Goal: Task Accomplishment & Management: Complete application form

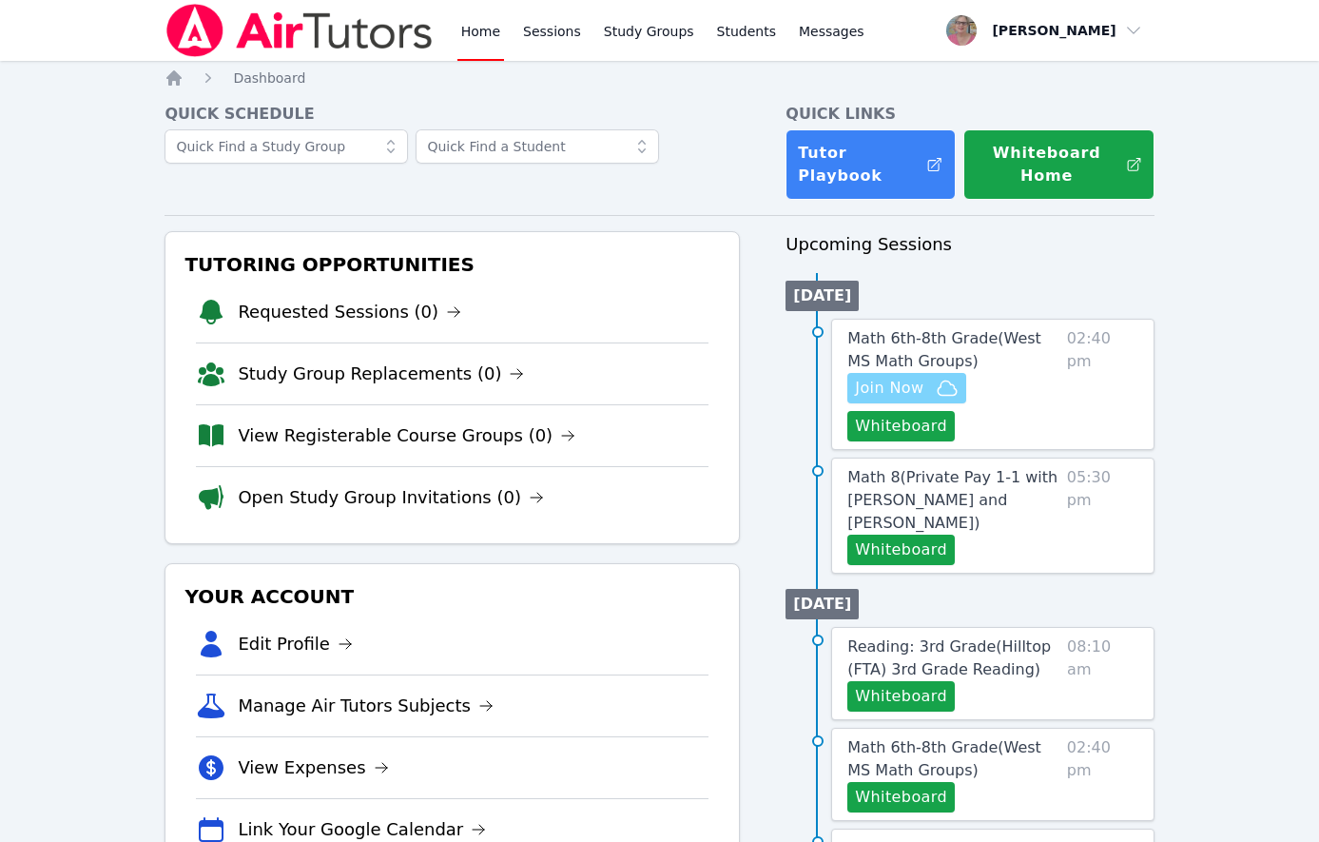
click at [899, 389] on span "Join Now" at bounding box center [889, 388] width 68 height 23
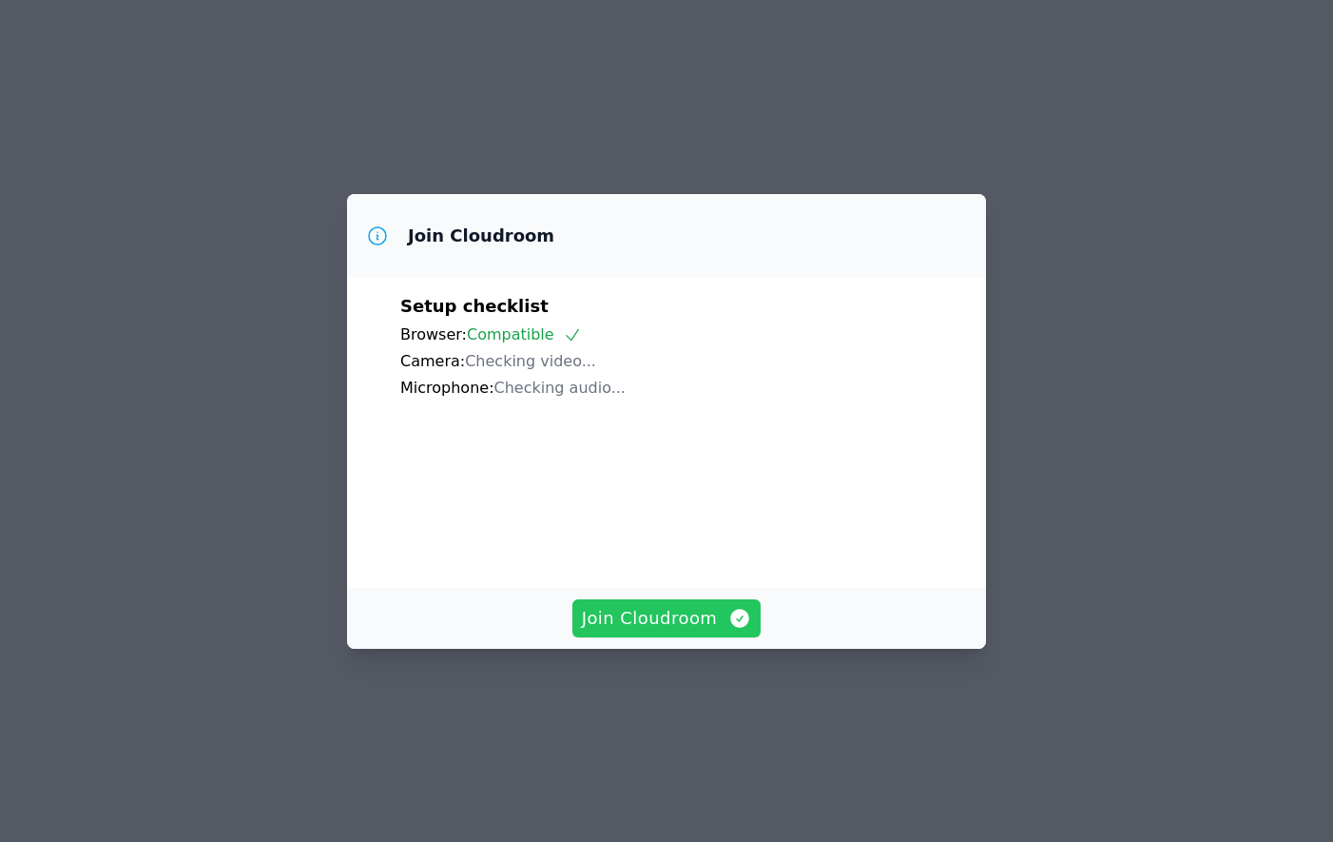
click at [618, 631] on span "Join Cloudroom" at bounding box center [667, 618] width 170 height 27
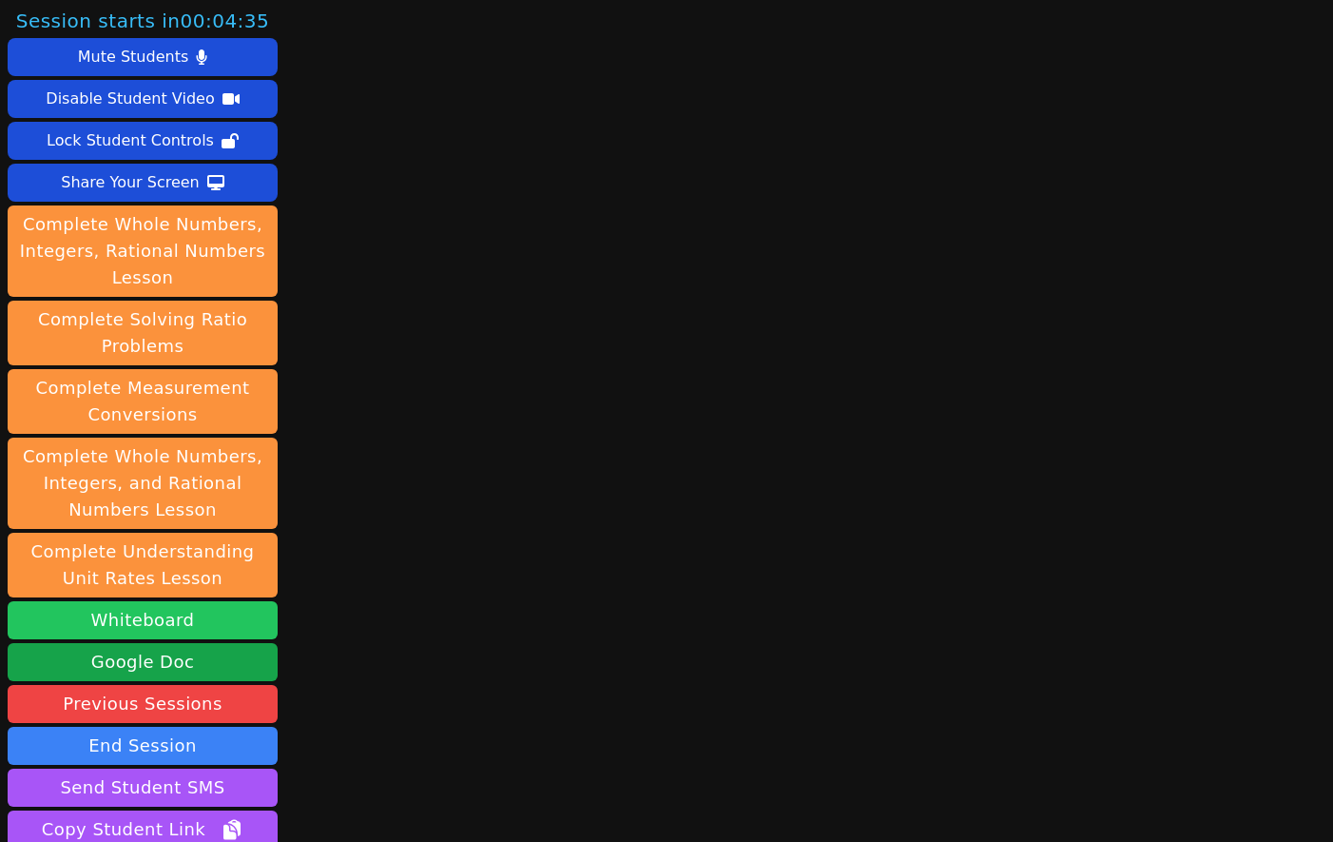
click at [148, 620] on button "Whiteboard" at bounding box center [143, 620] width 270 height 38
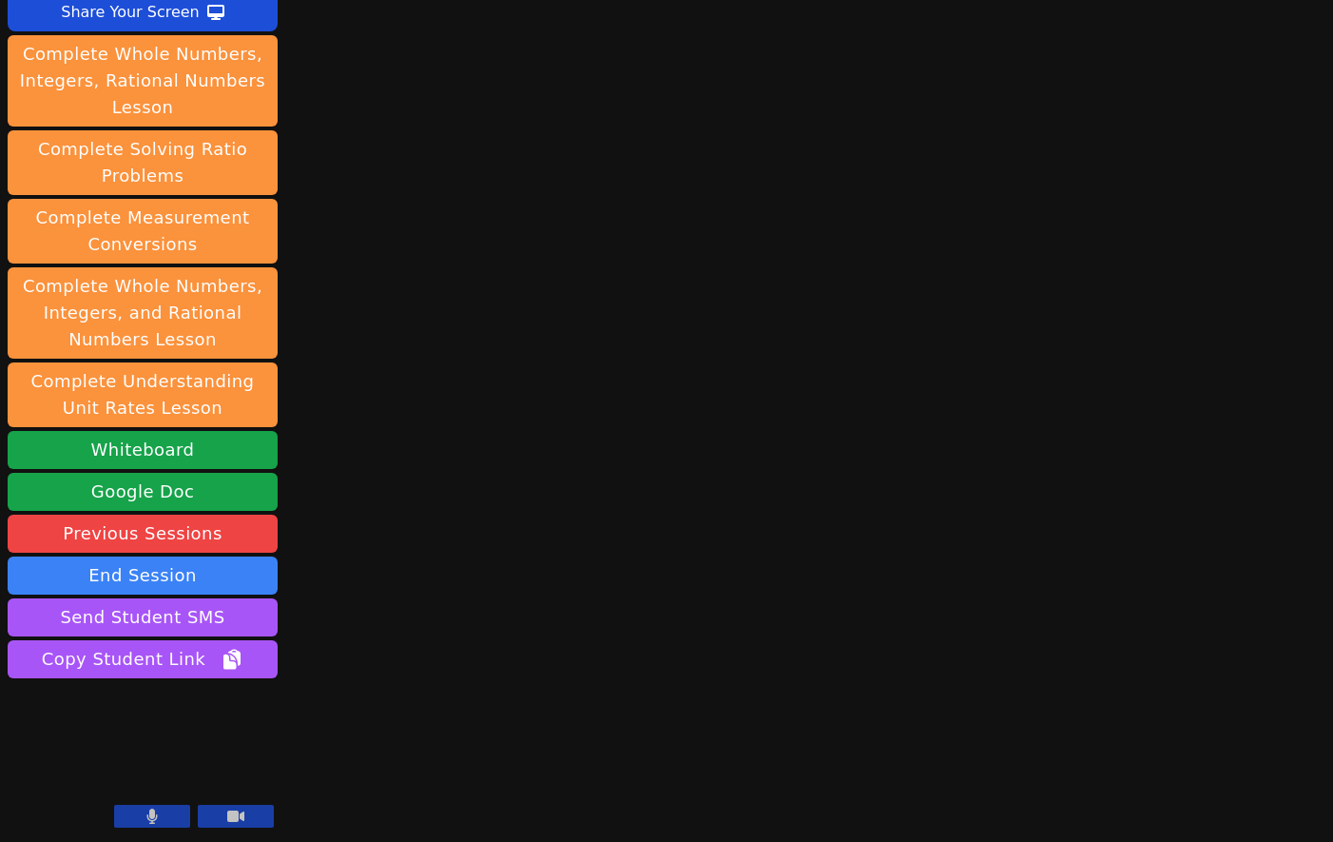
click at [495, 510] on div "Session starts in 00:03:15 Mute Students Disable Student Video Lock Student Con…" at bounding box center [666, 251] width 1333 height 842
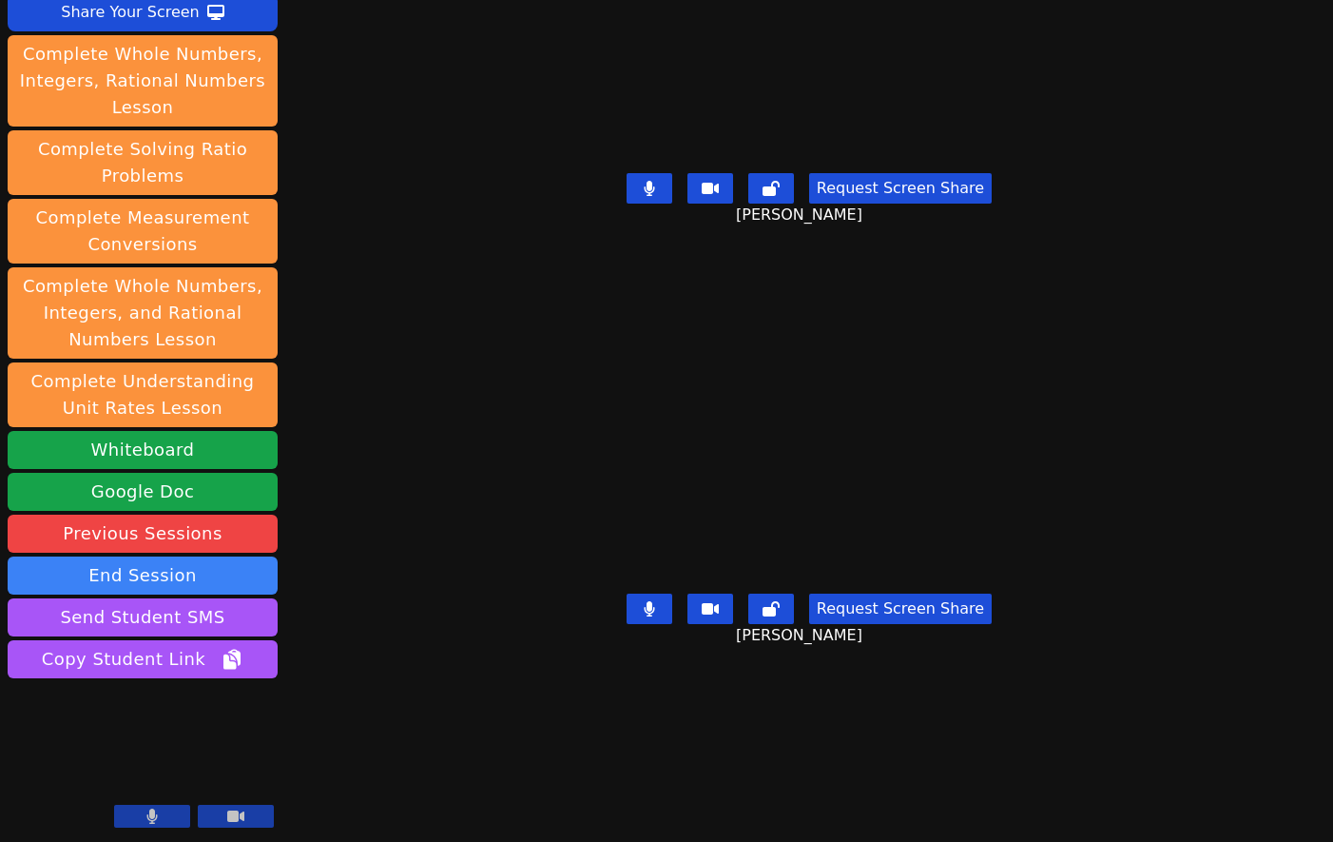
click at [415, 761] on div "Session starts in 00:01:36 Mute Students Disable Student Video Lock Student Con…" at bounding box center [666, 421] width 1333 height 842
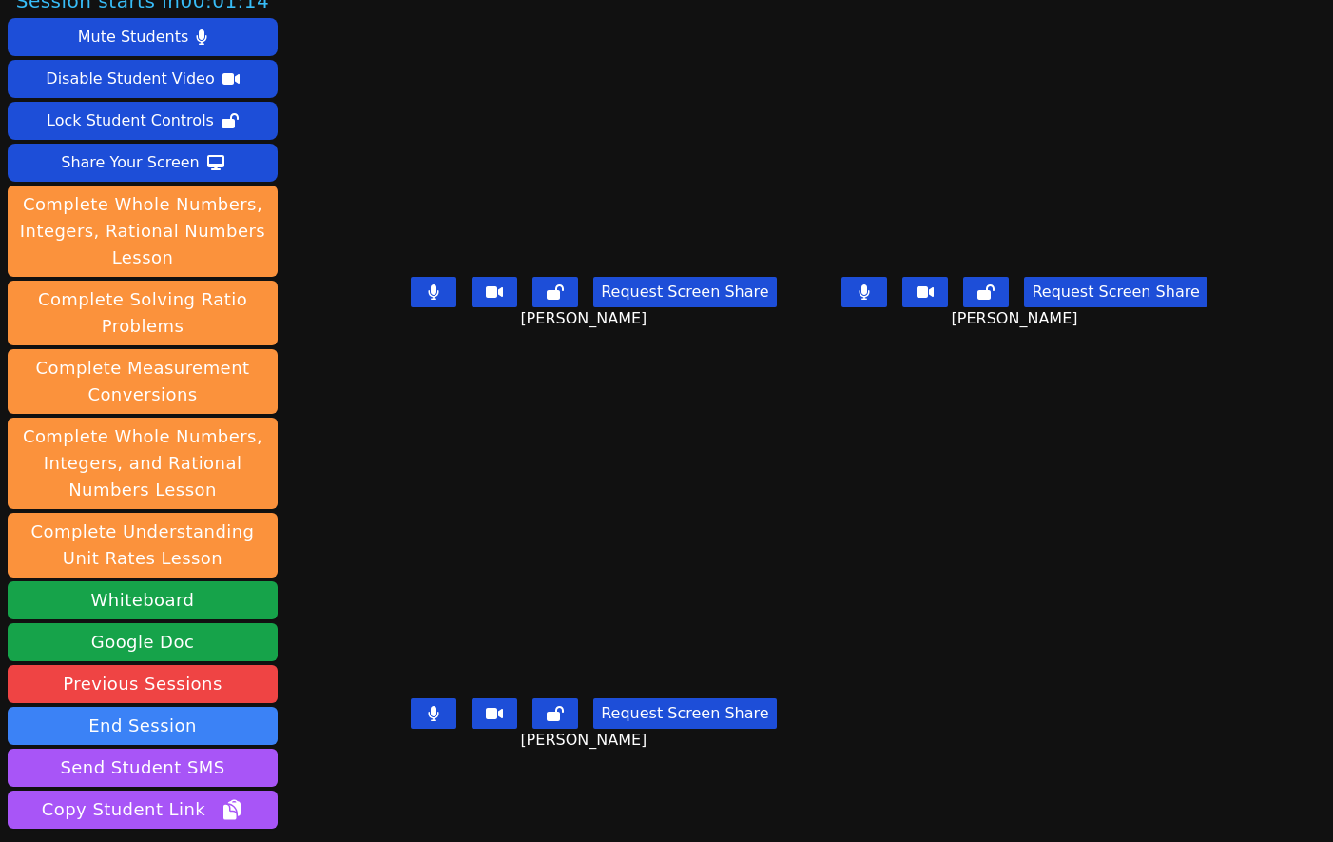
scroll to position [0, 0]
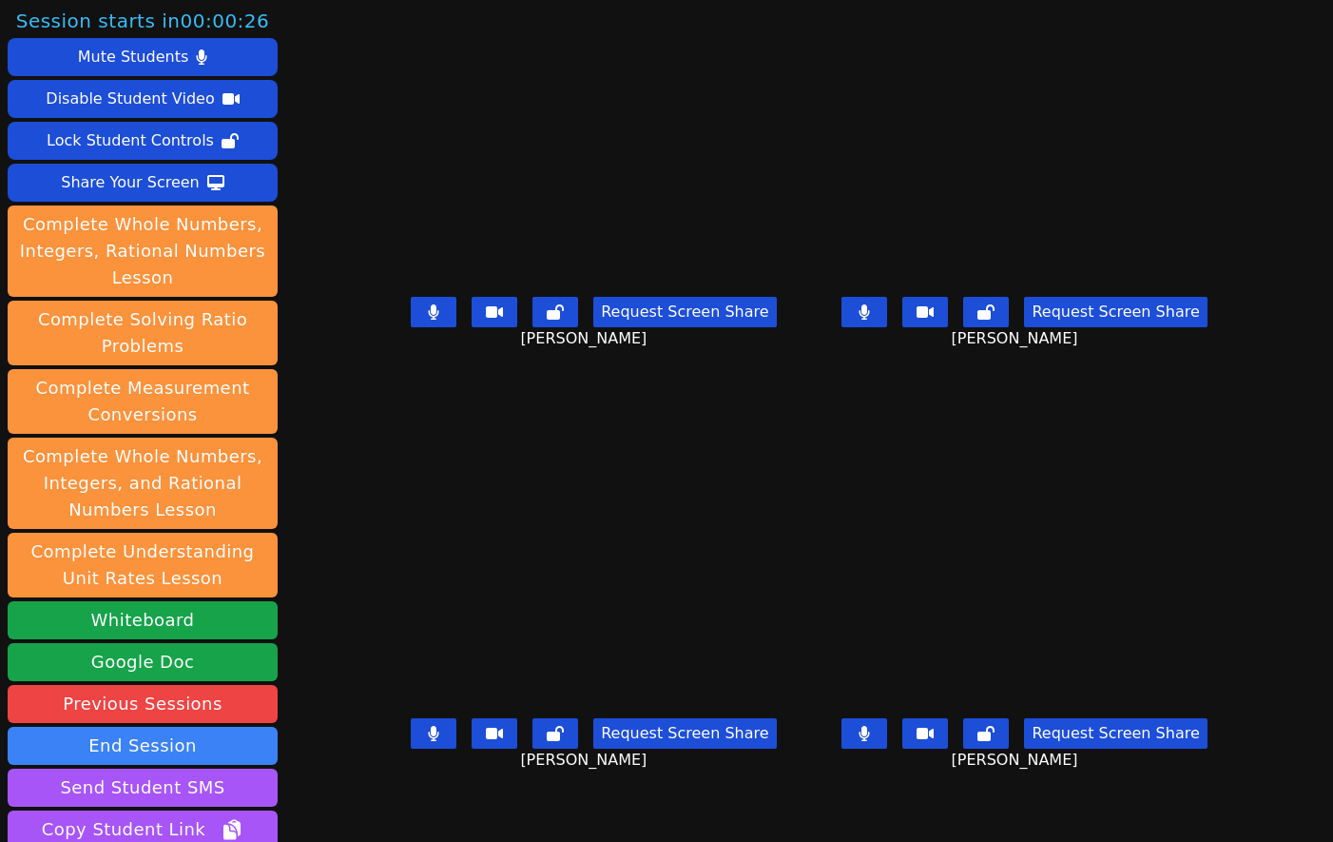
click at [429, 319] on icon at bounding box center [434, 311] width 10 height 15
click at [428, 741] on icon at bounding box center [433, 733] width 11 height 15
click at [887, 746] on button at bounding box center [865, 733] width 46 height 30
click at [424, 739] on icon at bounding box center [433, 733] width 19 height 15
click at [874, 740] on icon at bounding box center [864, 733] width 19 height 15
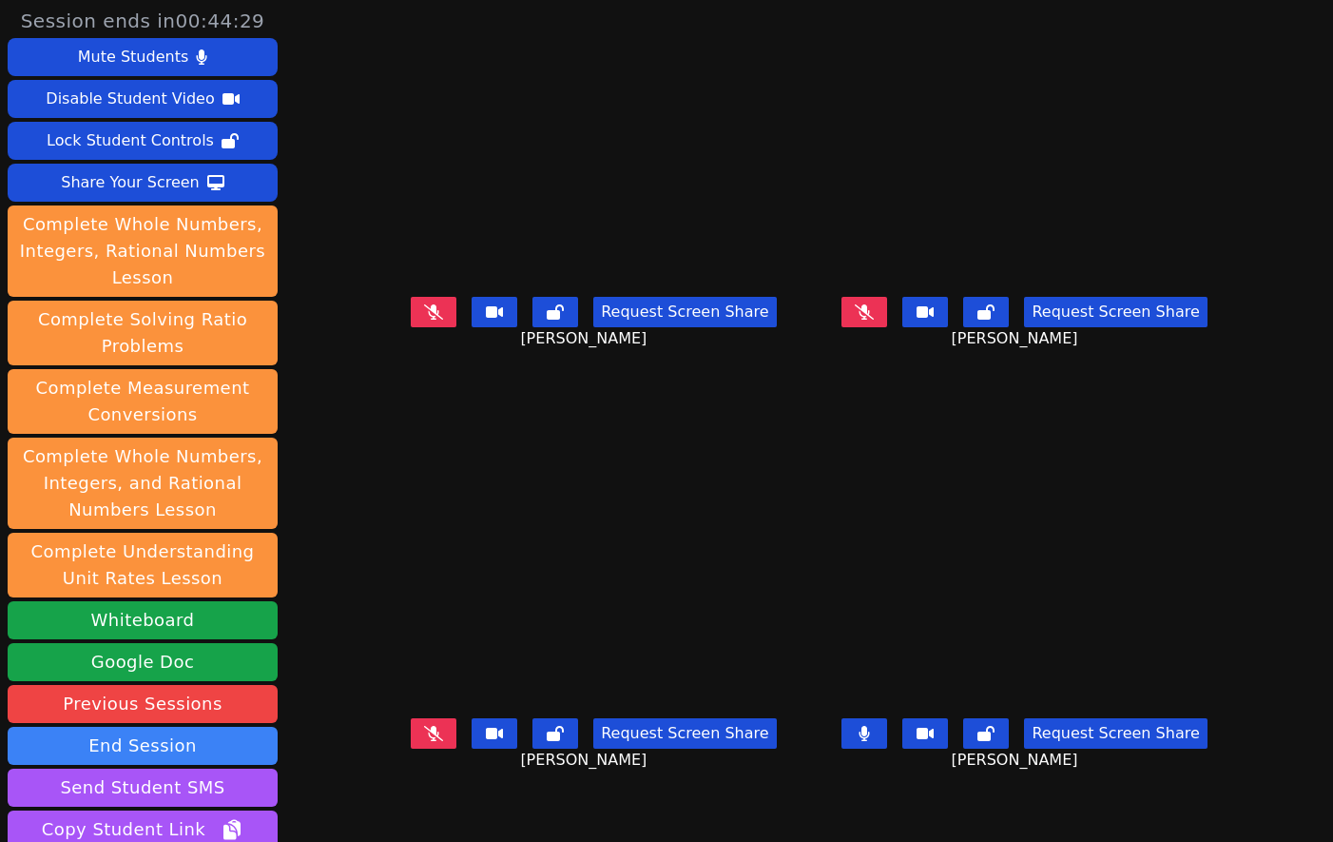
click at [424, 319] on icon at bounding box center [433, 311] width 19 height 15
click at [874, 319] on icon at bounding box center [864, 311] width 19 height 15
click at [411, 731] on button at bounding box center [434, 733] width 46 height 30
click at [424, 809] on div "Roland Compo Request Screen Share Roland Compo" at bounding box center [594, 631] width 416 height 421
click at [386, 401] on div "Kyce Cochran Request Screen Share Kyce Cochran" at bounding box center [594, 210] width 416 height 421
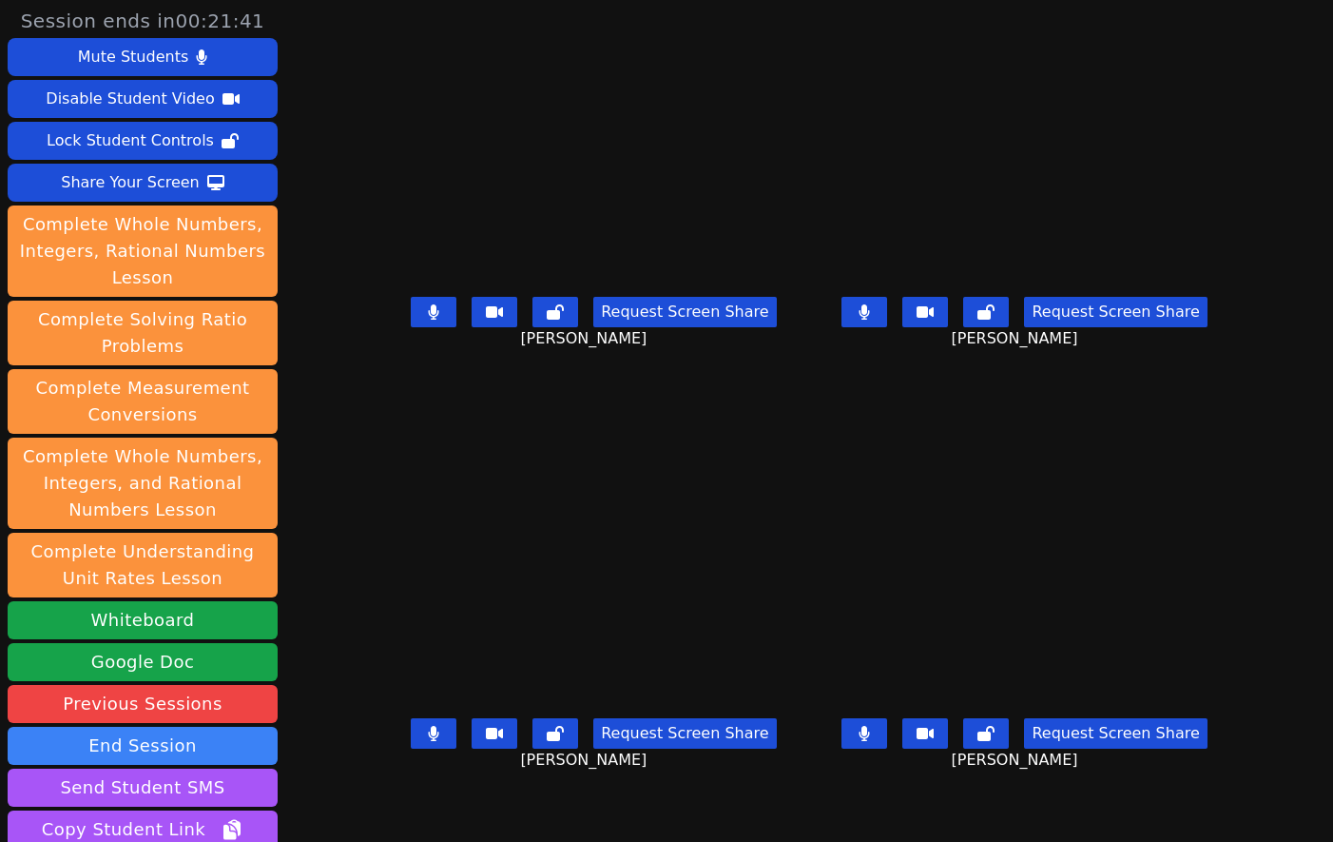
click at [507, 801] on div "Roland Compo Request Screen Share Roland Compo" at bounding box center [594, 631] width 416 height 421
click at [386, 806] on div "Roland Compo Request Screen Share Roland Compo" at bounding box center [594, 631] width 416 height 421
click at [386, 802] on div "Roland Compo Request Screen Share Roland Compo" at bounding box center [594, 631] width 416 height 421
click at [401, 820] on div "Roland Compo Request Screen Share Roland Compo" at bounding box center [594, 631] width 416 height 421
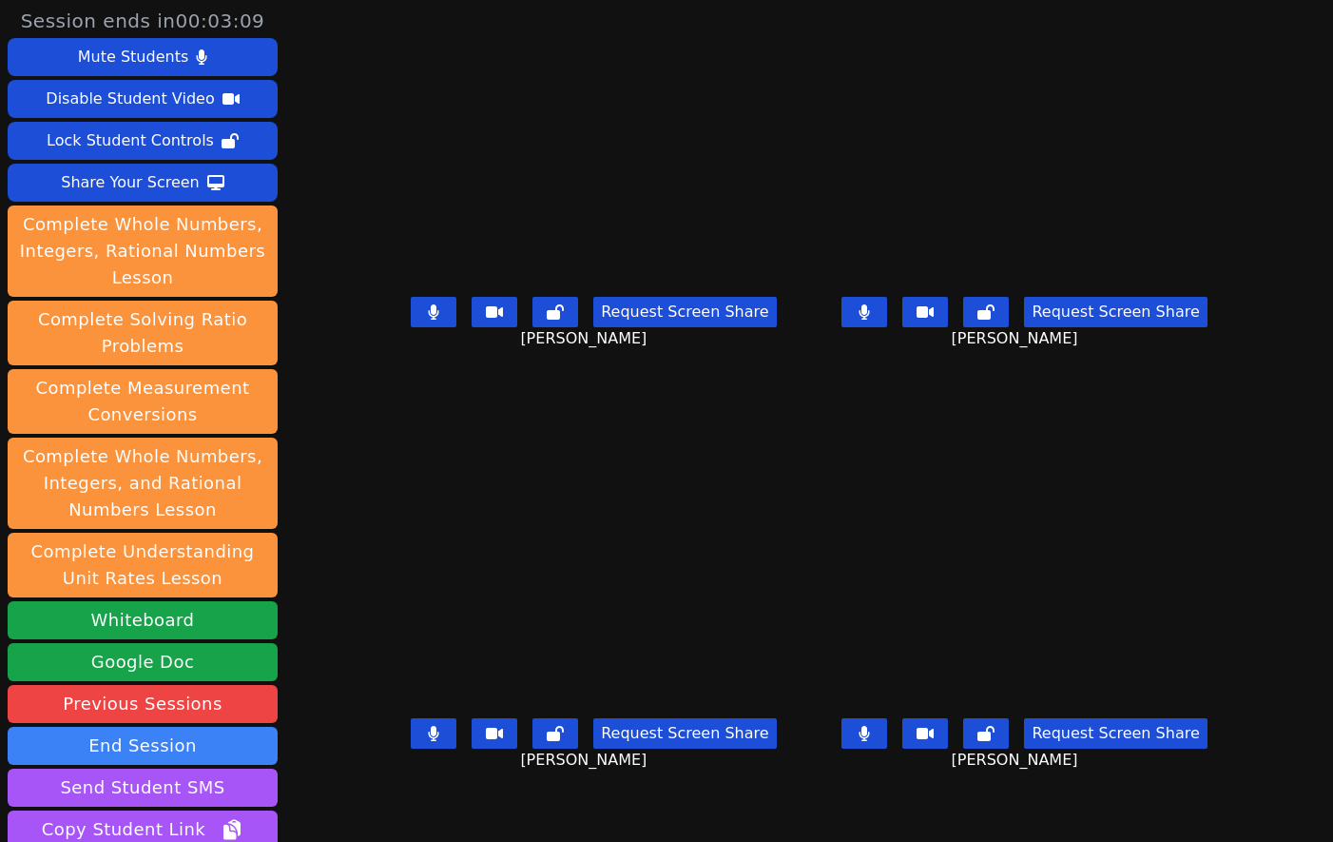
click at [386, 409] on div "Kyce Cochran Request Screen Share Kyce Cochran" at bounding box center [594, 210] width 416 height 421
click at [411, 326] on button at bounding box center [434, 312] width 46 height 30
click at [411, 743] on button at bounding box center [434, 733] width 46 height 30
click at [387, 805] on div "Roland Compo Request Screen Share Roland Compo" at bounding box center [594, 631] width 416 height 421
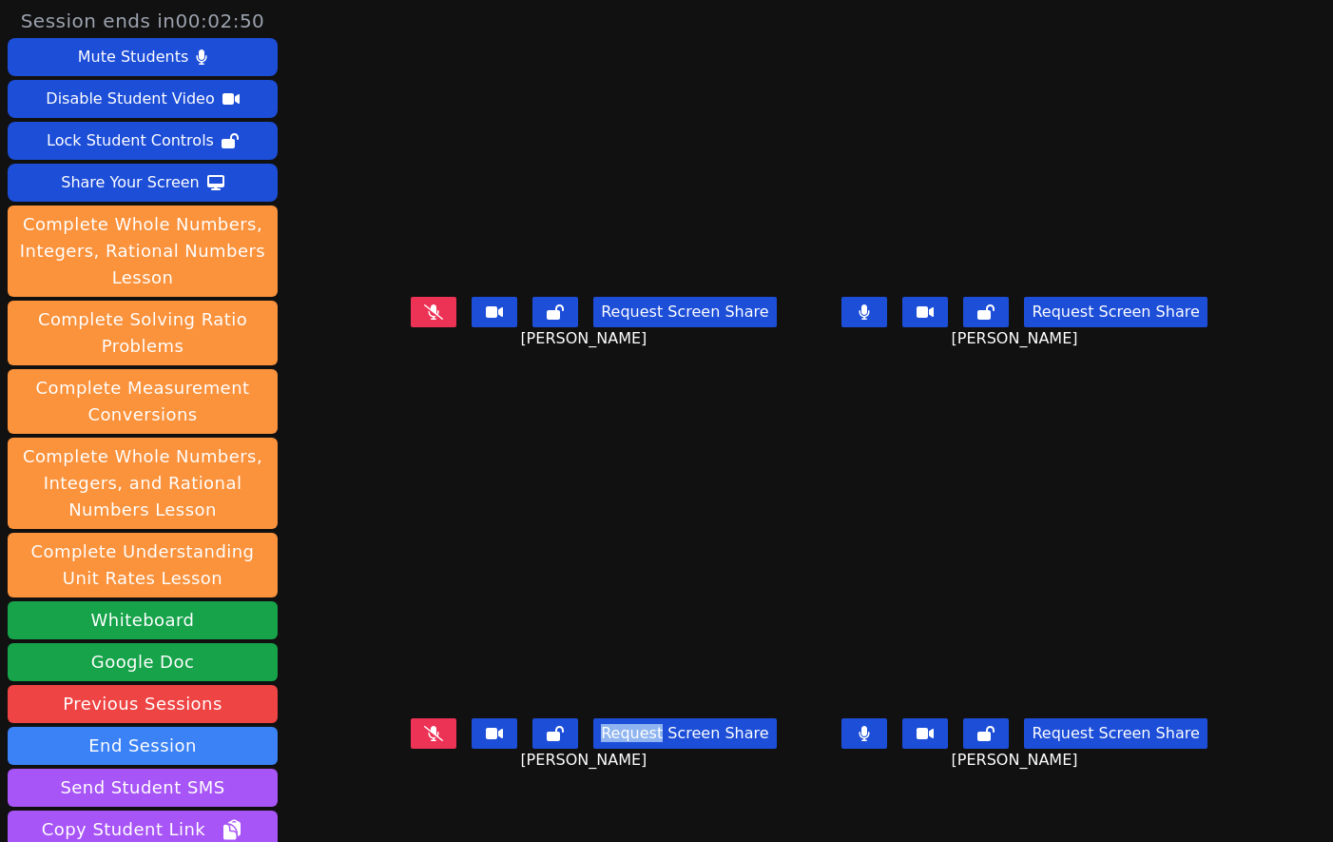
click at [424, 740] on icon at bounding box center [433, 733] width 19 height 15
click at [386, 399] on div "Kyce Cochran Request Screen Share Kyce Cochran" at bounding box center [594, 210] width 416 height 421
click at [436, 807] on div "Roland Compo Request Screen Share Roland Compo" at bounding box center [594, 631] width 416 height 421
click at [403, 804] on div "Roland Compo Request Screen Share Roland Compo" at bounding box center [594, 631] width 416 height 421
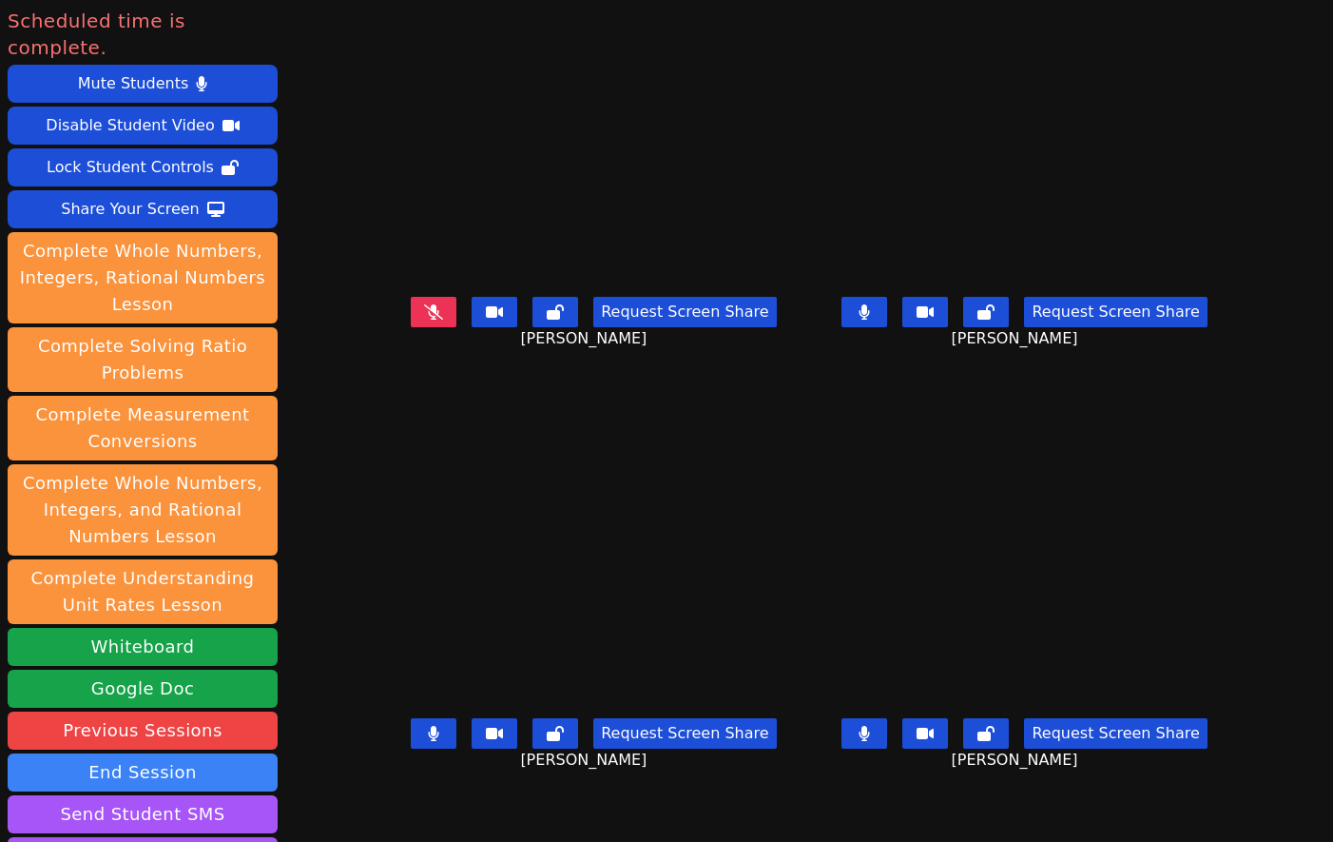
click at [411, 786] on div "Request Screen Share Roland Compo" at bounding box center [594, 748] width 416 height 76
click at [386, 786] on div "Request Screen Share Roland Compo" at bounding box center [594, 748] width 416 height 76
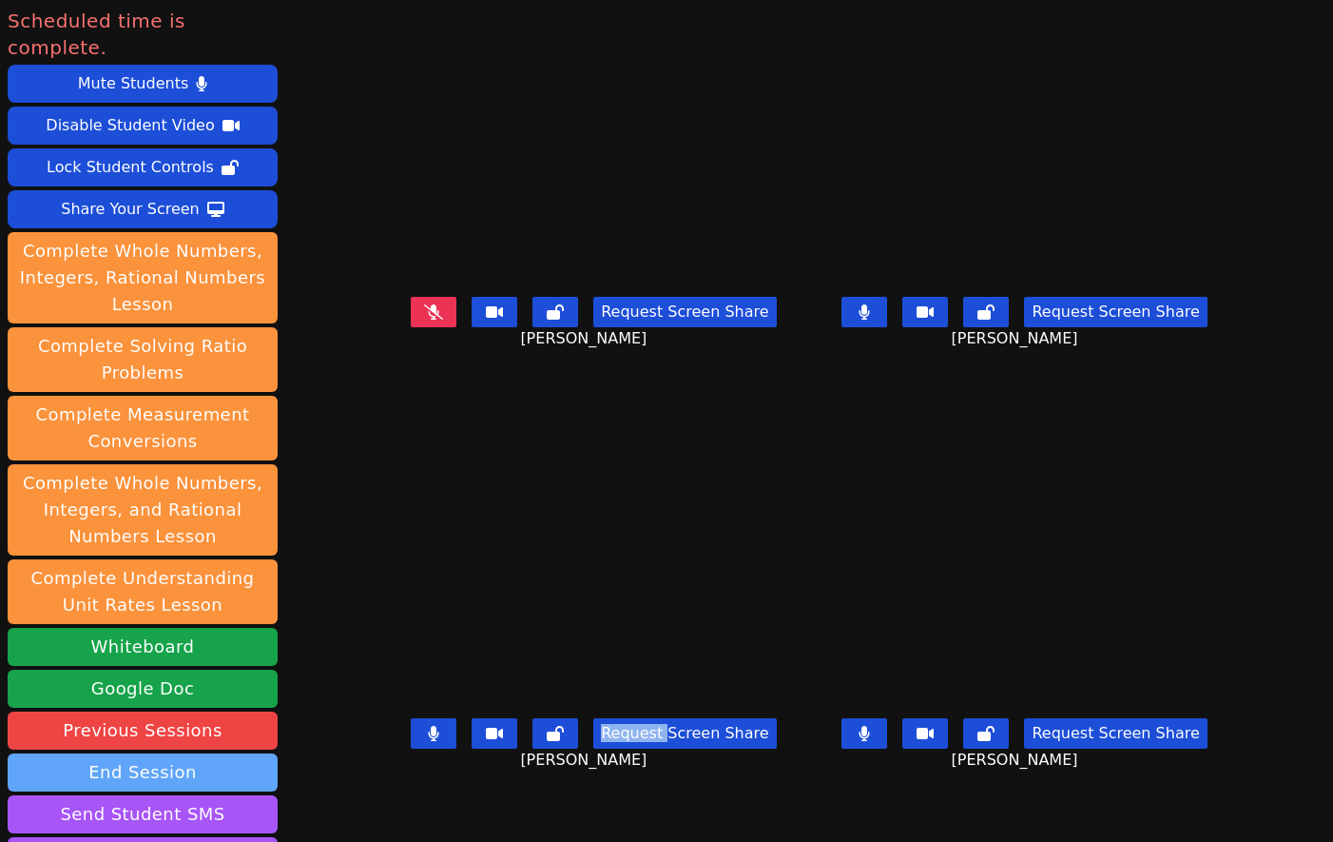
click at [231, 753] on button "End Session" at bounding box center [143, 772] width 270 height 38
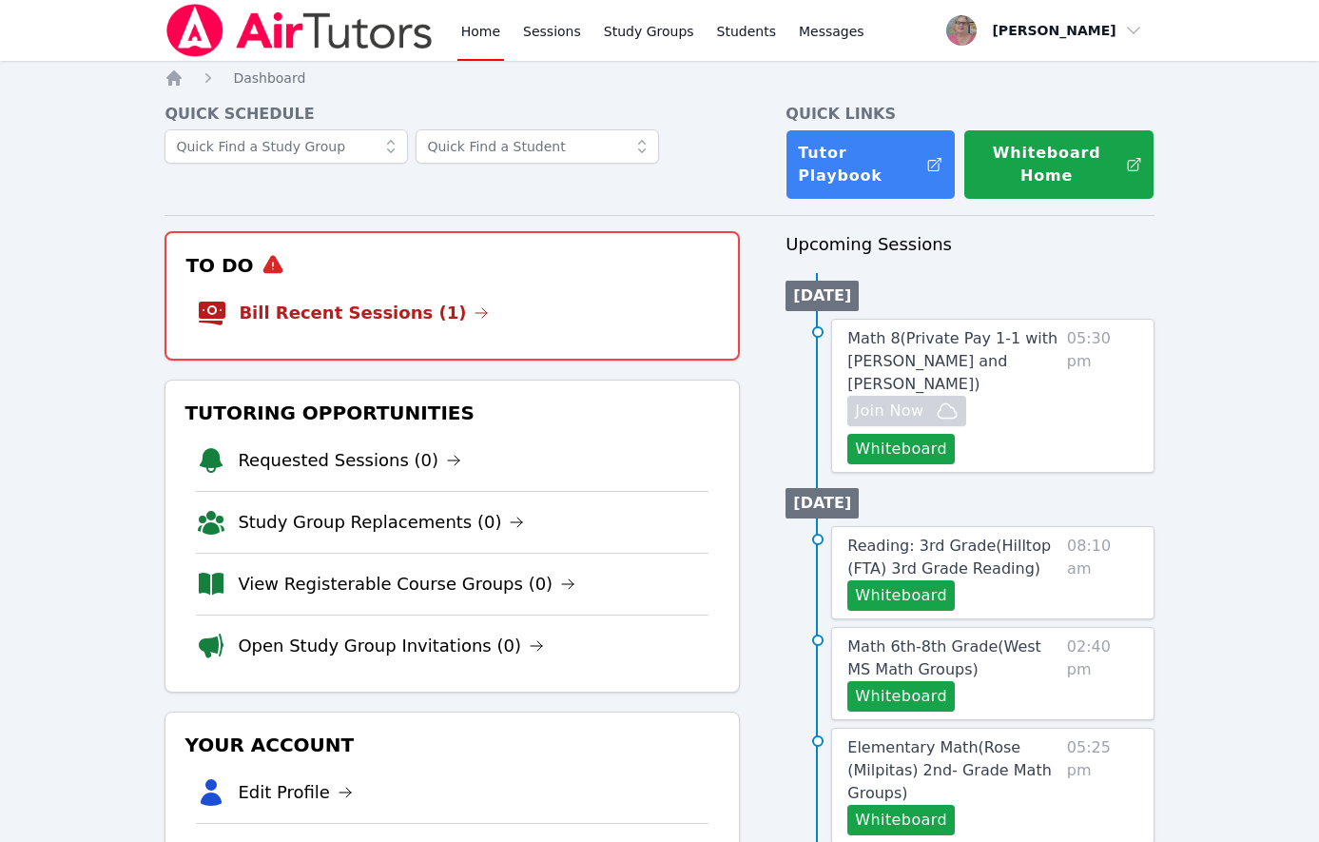
click at [263, 323] on link "Bill Recent Sessions (1)" at bounding box center [364, 313] width 250 height 27
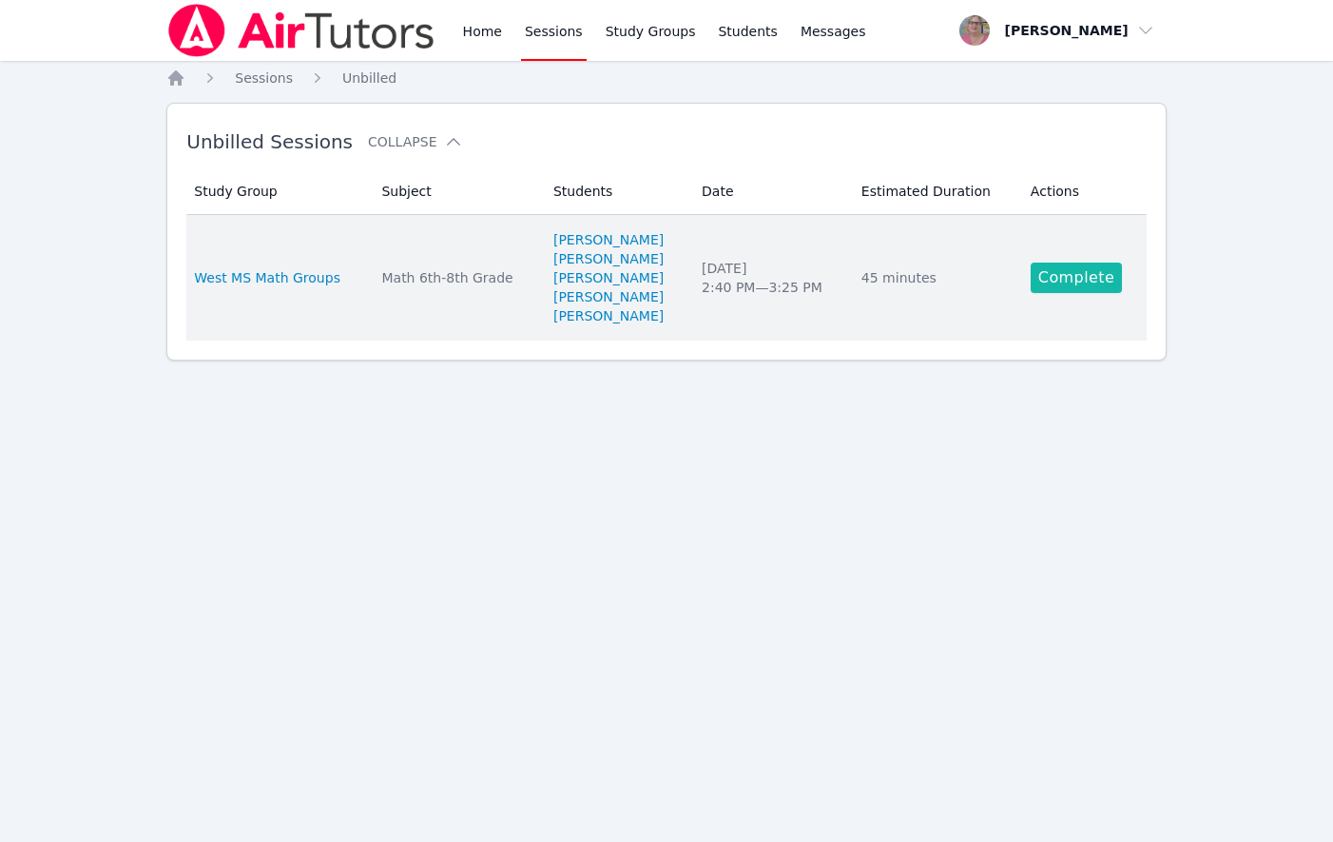
click at [1047, 277] on link "Complete" at bounding box center [1076, 277] width 91 height 30
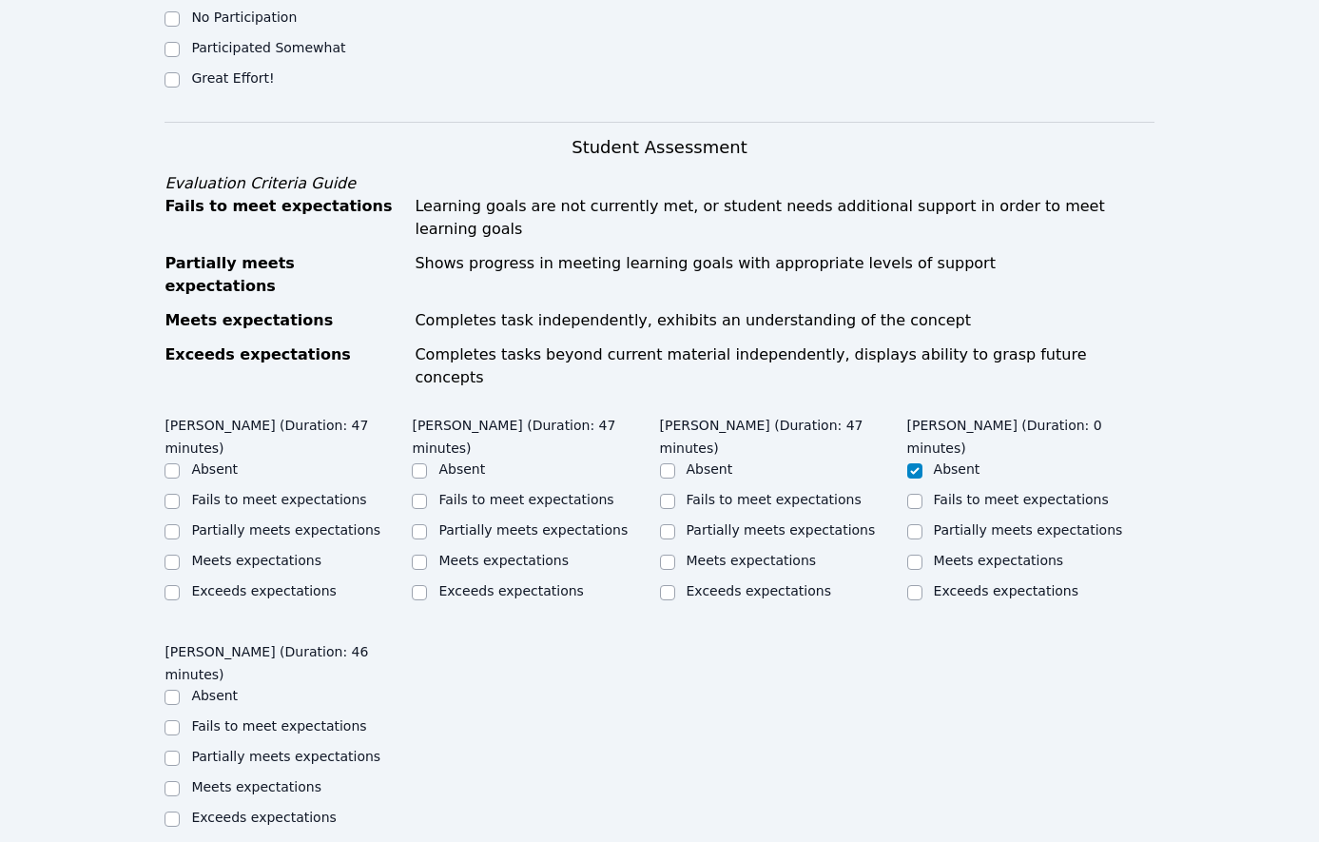
scroll to position [2135, 0]
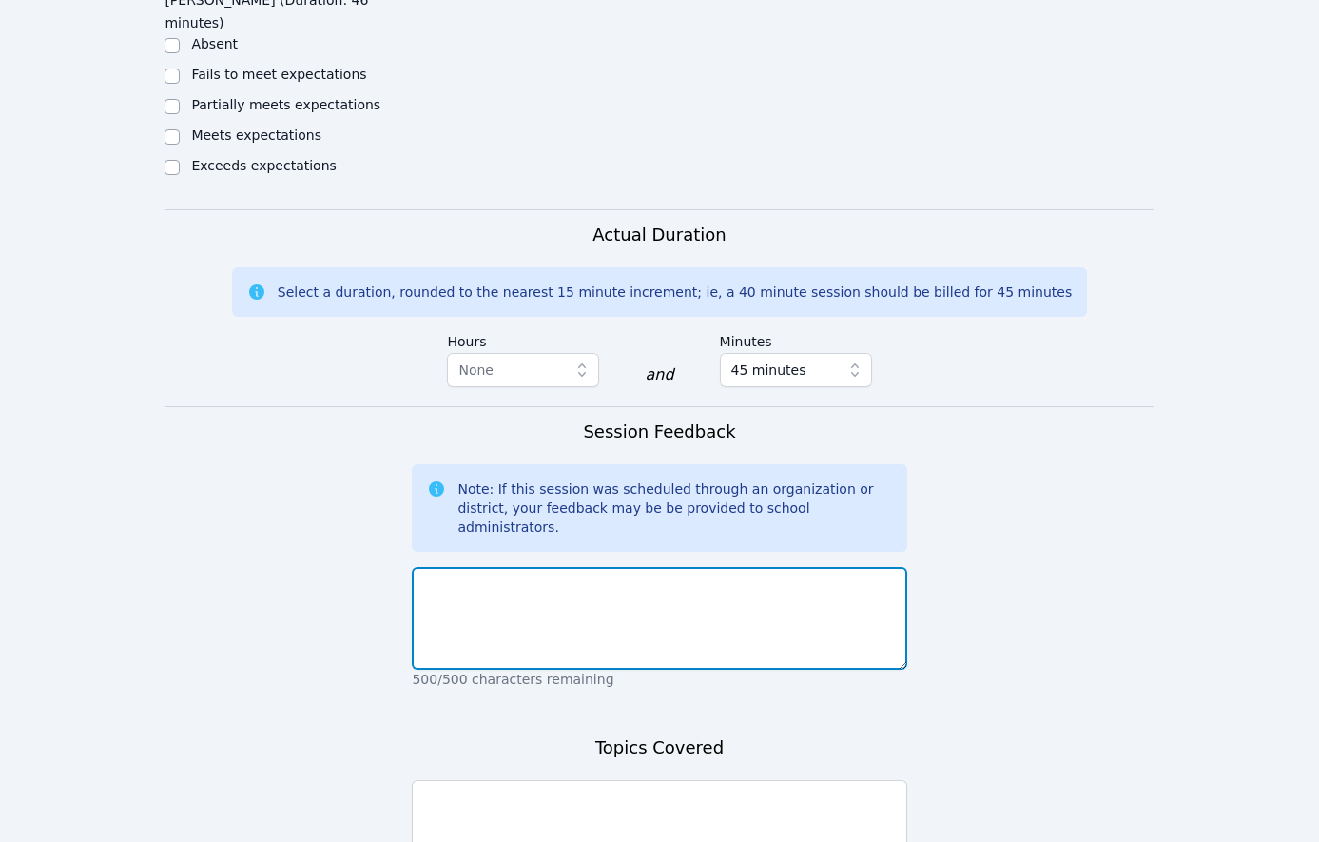
click at [604, 567] on textarea at bounding box center [659, 618] width 494 height 103
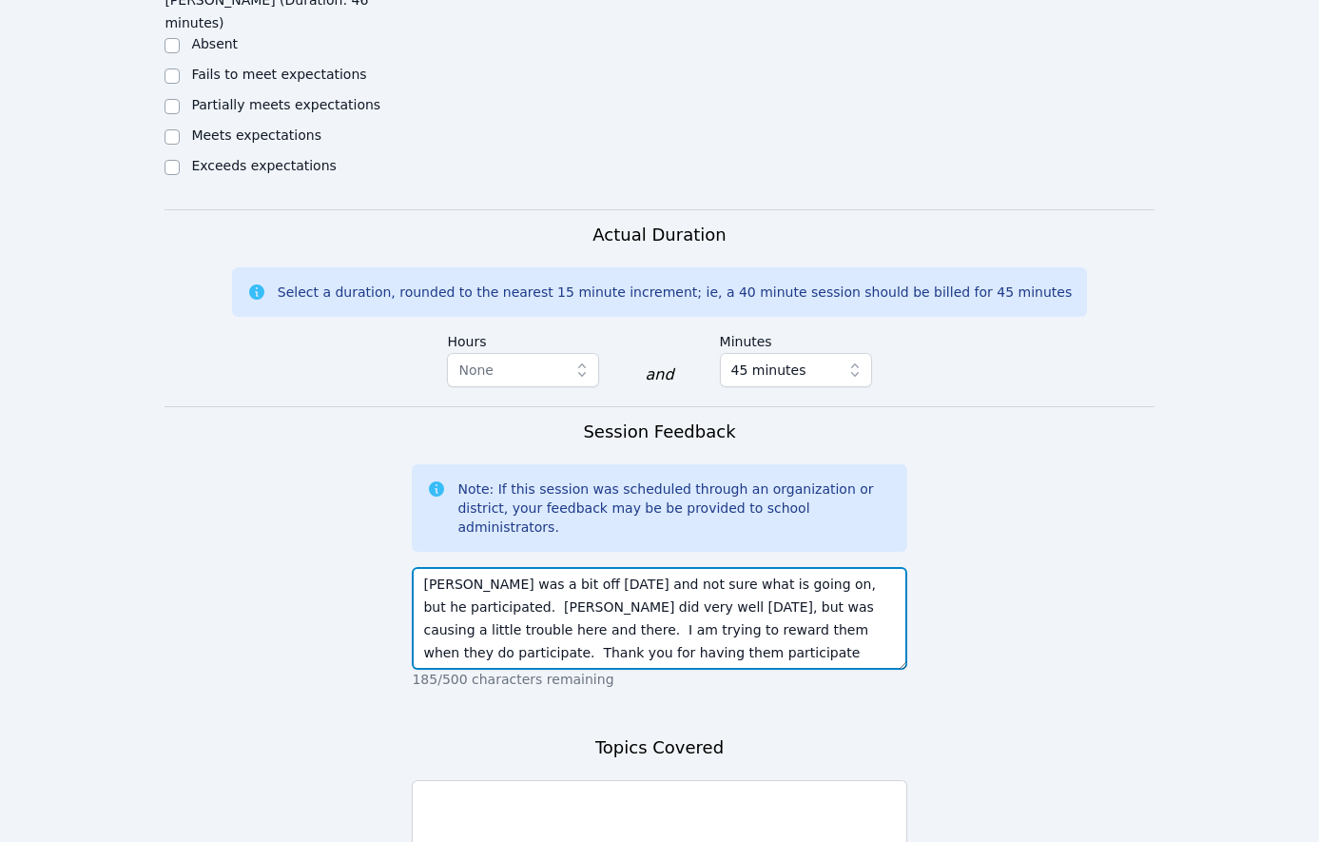
scroll to position [14, 0]
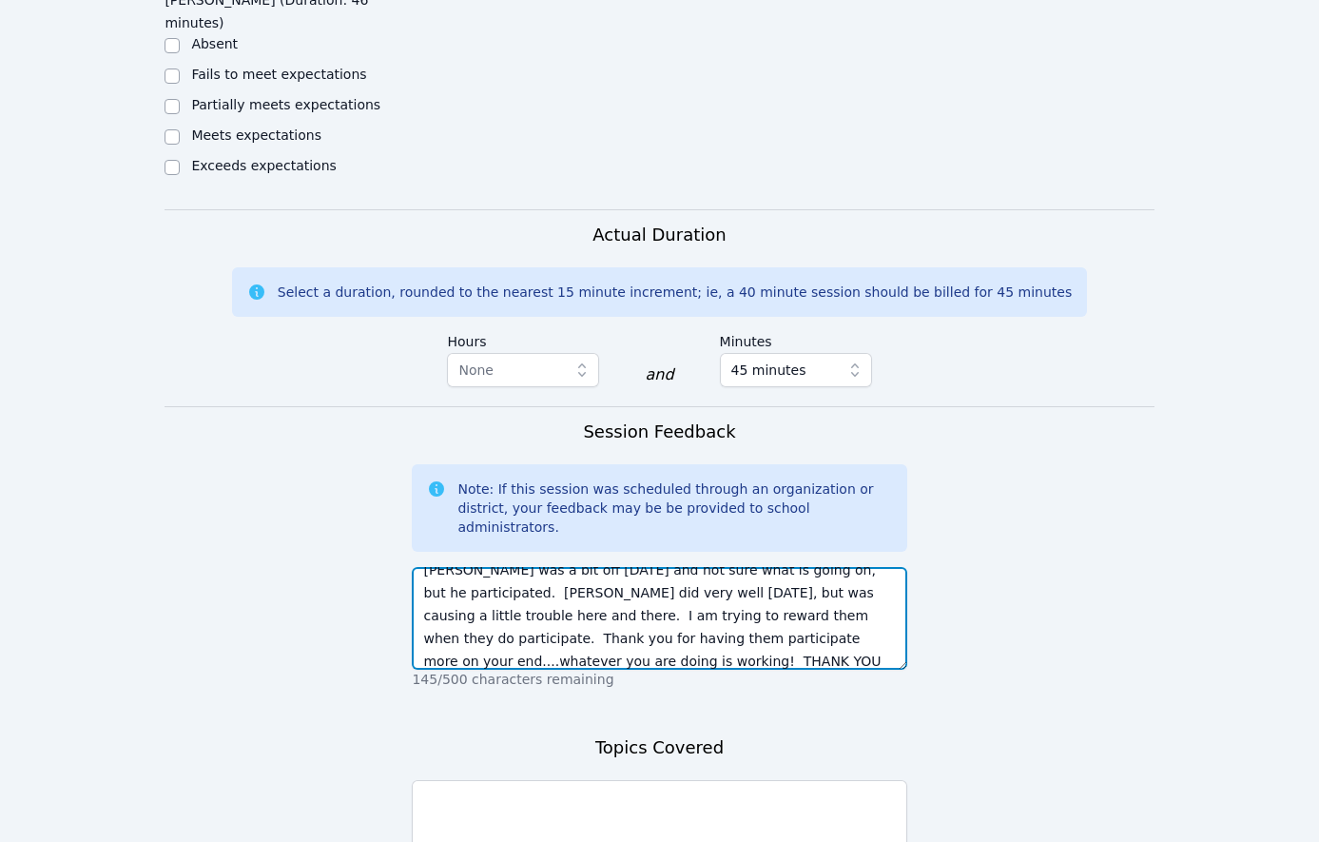
type textarea "[PERSON_NAME] was a bit off [DATE] and not sure what is going on, but he partic…"
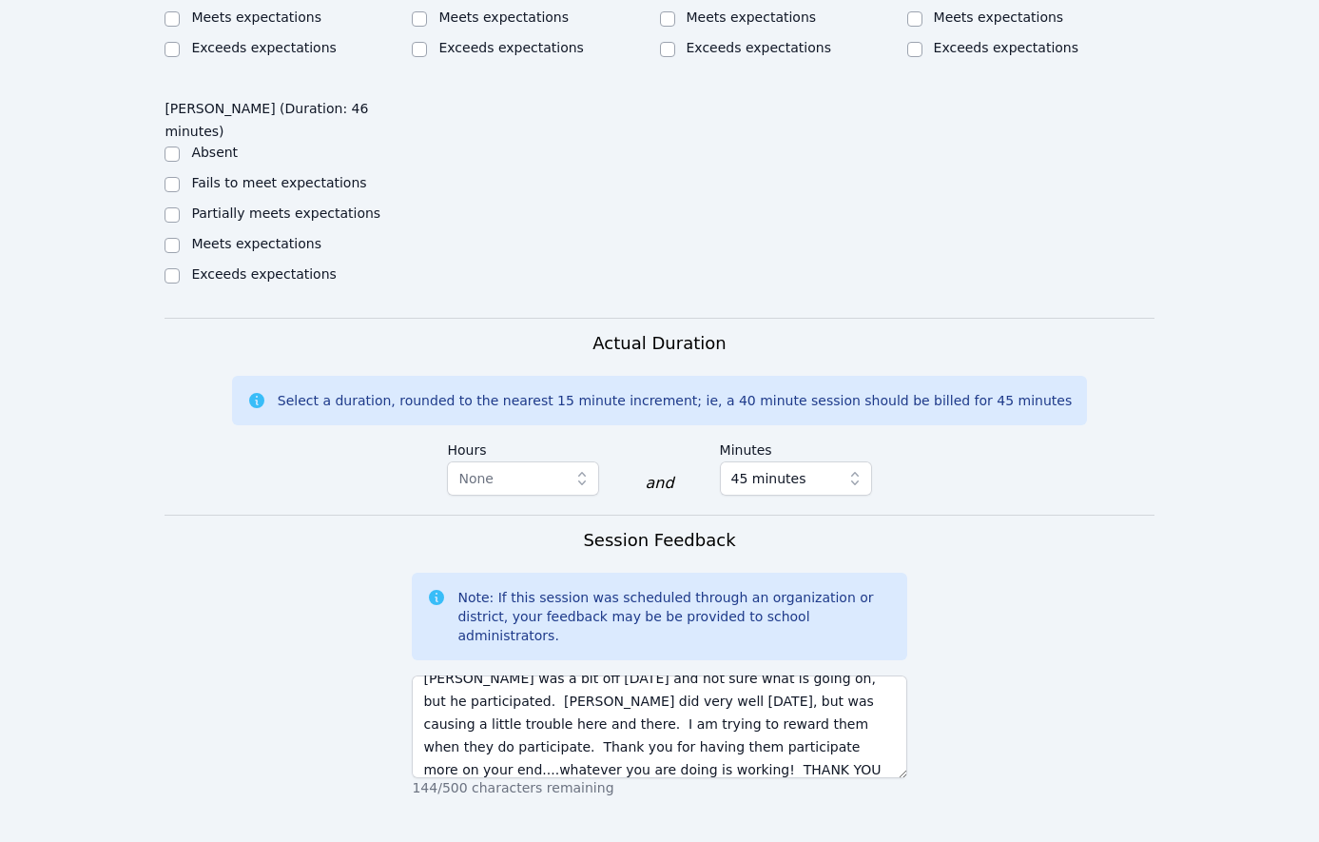
scroll to position [2023, 0]
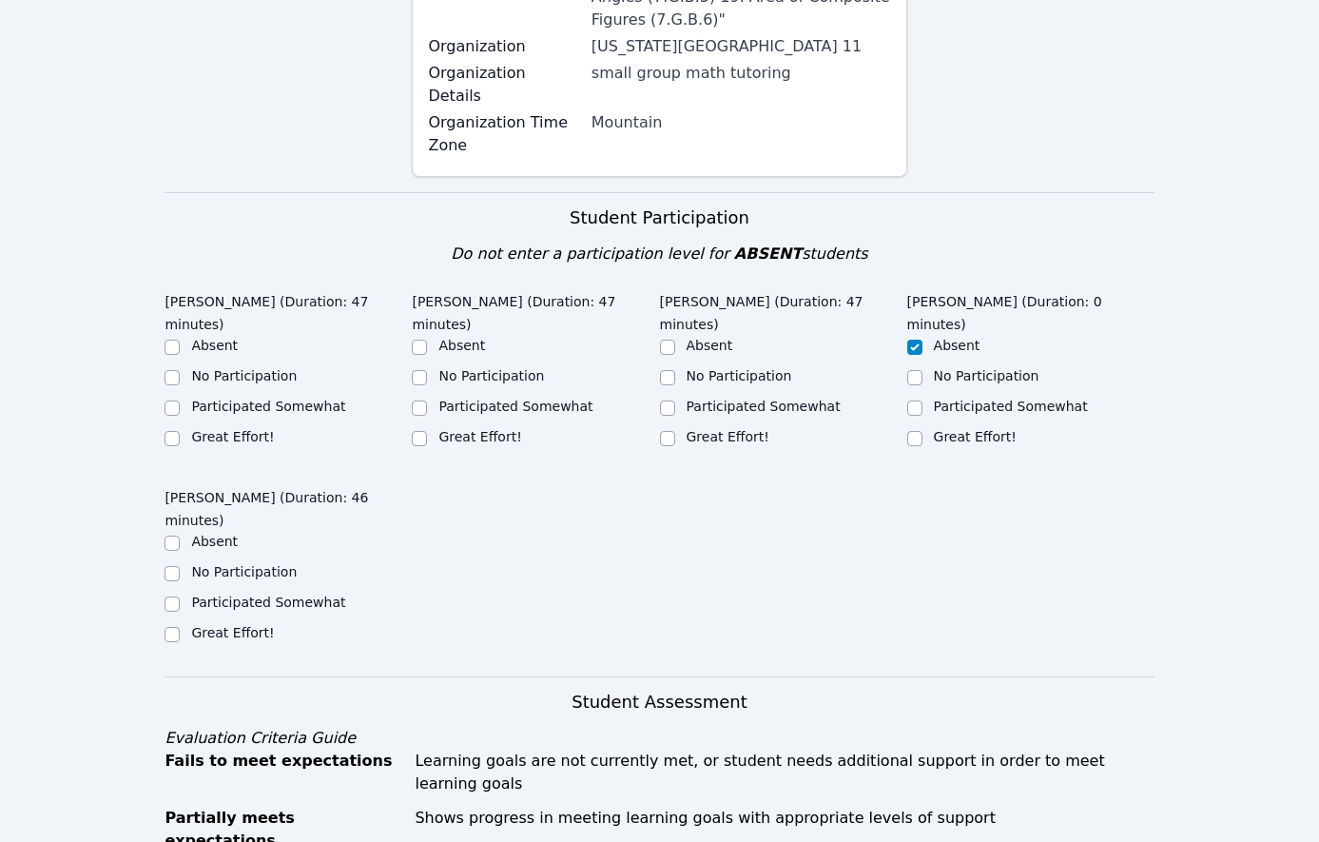
scroll to position [740, 0]
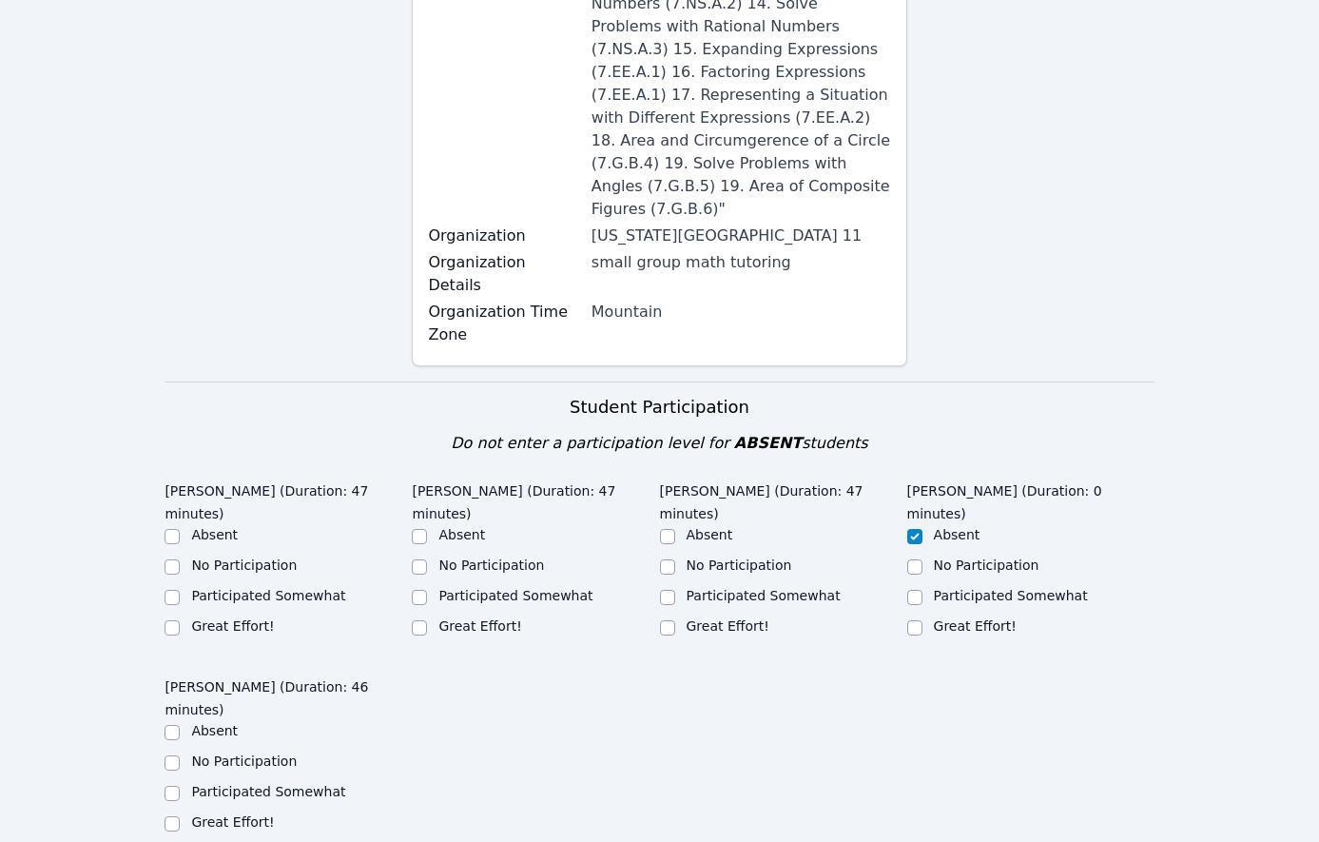
type textarea "We worked on basic inequalities to check for comprehension before I have them d…"
click at [210, 618] on label "Great Effort!" at bounding box center [232, 625] width 83 height 15
click at [180, 620] on input "Great Effort!" at bounding box center [172, 627] width 15 height 15
checkbox input "true"
click at [243, 812] on div "Great Effort!" at bounding box center [288, 823] width 247 height 23
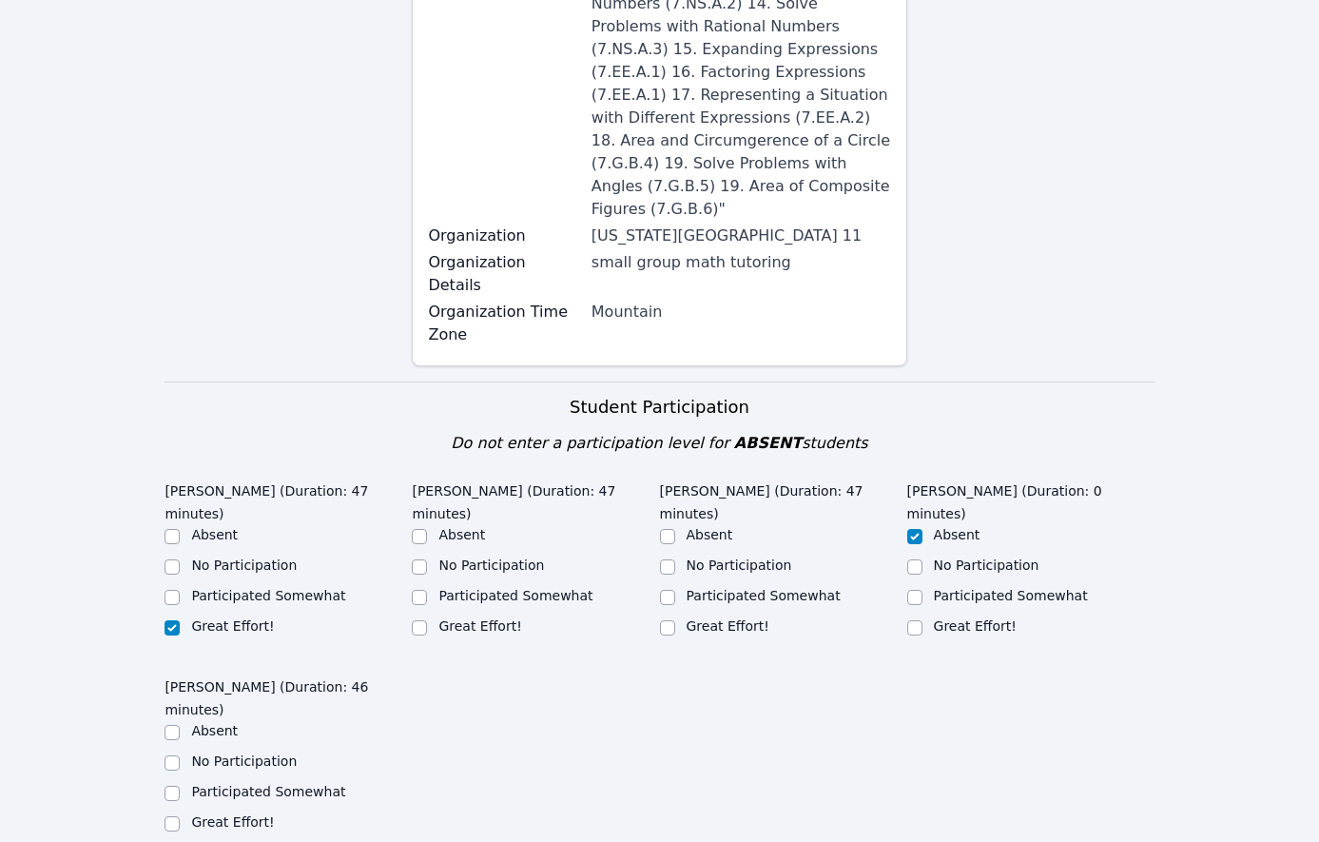
click at [474, 618] on label "Great Effort!" at bounding box center [479, 625] width 83 height 15
click at [427, 620] on input "Great Effort!" at bounding box center [419, 627] width 15 height 15
checkbox input "true"
click at [732, 618] on label "Great Effort!" at bounding box center [728, 625] width 83 height 15
click at [675, 620] on input "Great Effort!" at bounding box center [667, 627] width 15 height 15
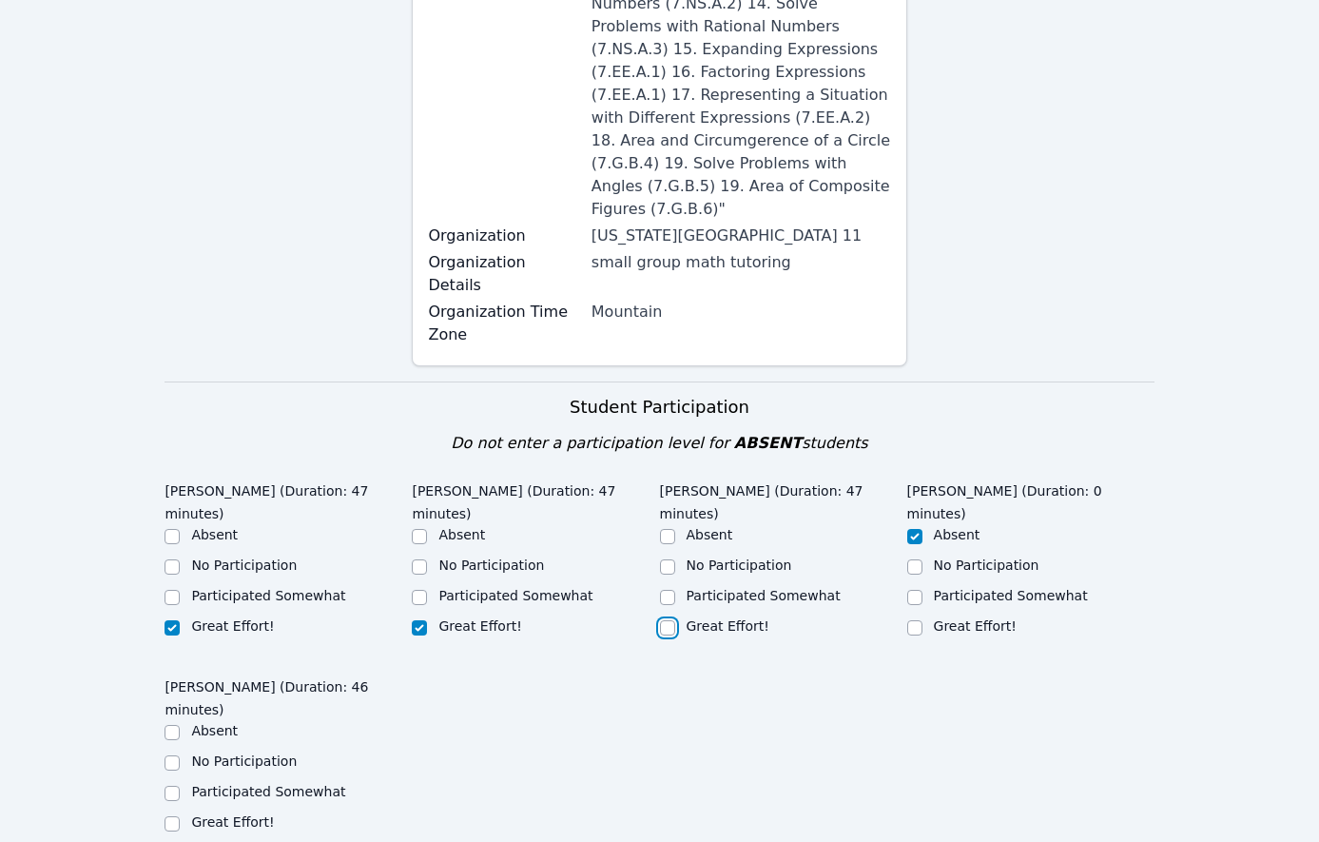
checkbox input "true"
click at [212, 814] on label "Great Effort!" at bounding box center [232, 821] width 83 height 15
click at [180, 816] on input "Great Effort!" at bounding box center [172, 823] width 15 height 15
checkbox input "true"
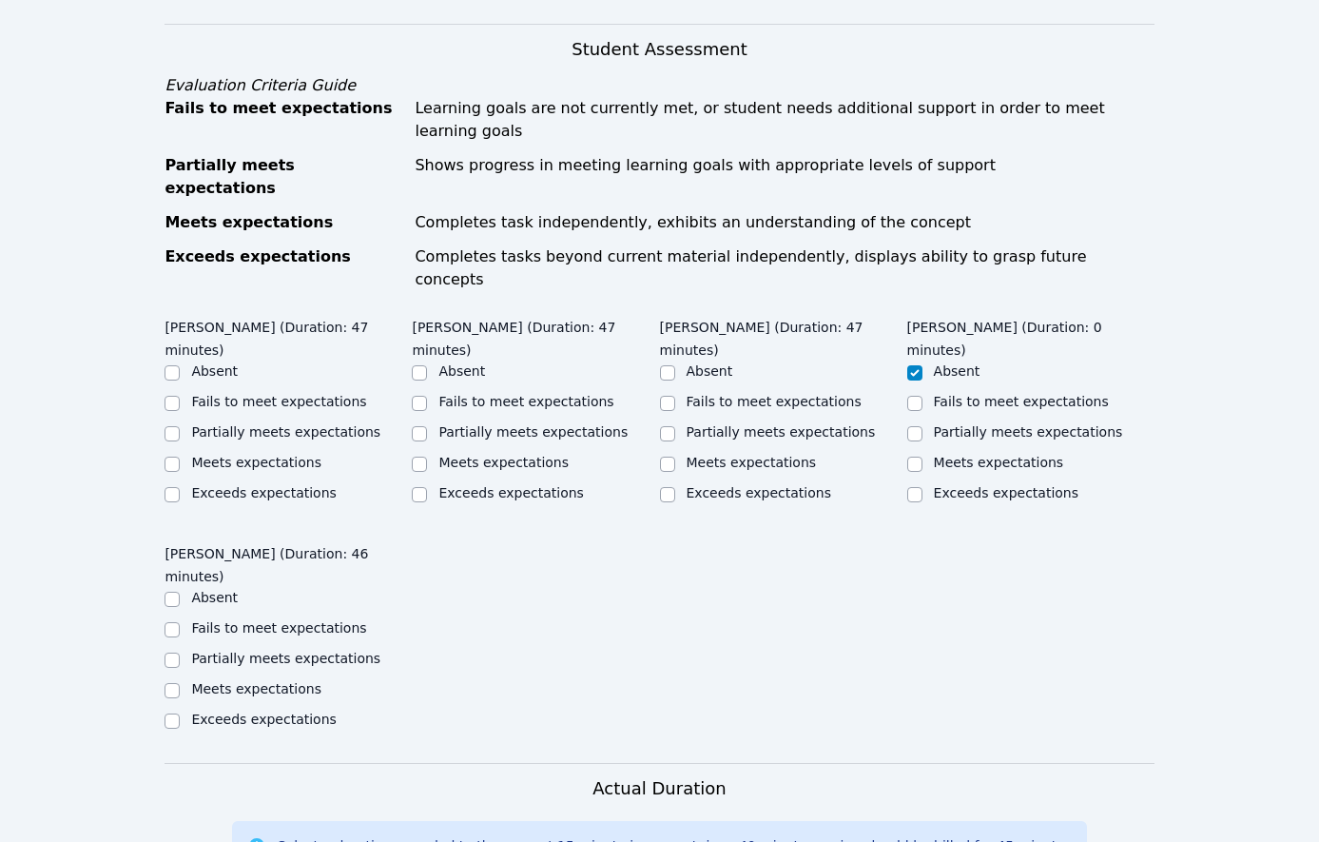
click at [244, 485] on label "Exceeds expectations" at bounding box center [263, 492] width 145 height 15
click at [180, 487] on input "Exceeds expectations" at bounding box center [172, 494] width 15 height 15
checkbox input "true"
click at [467, 485] on label "Exceeds expectations" at bounding box center [510, 492] width 145 height 15
click at [427, 487] on input "Exceeds expectations" at bounding box center [419, 494] width 15 height 15
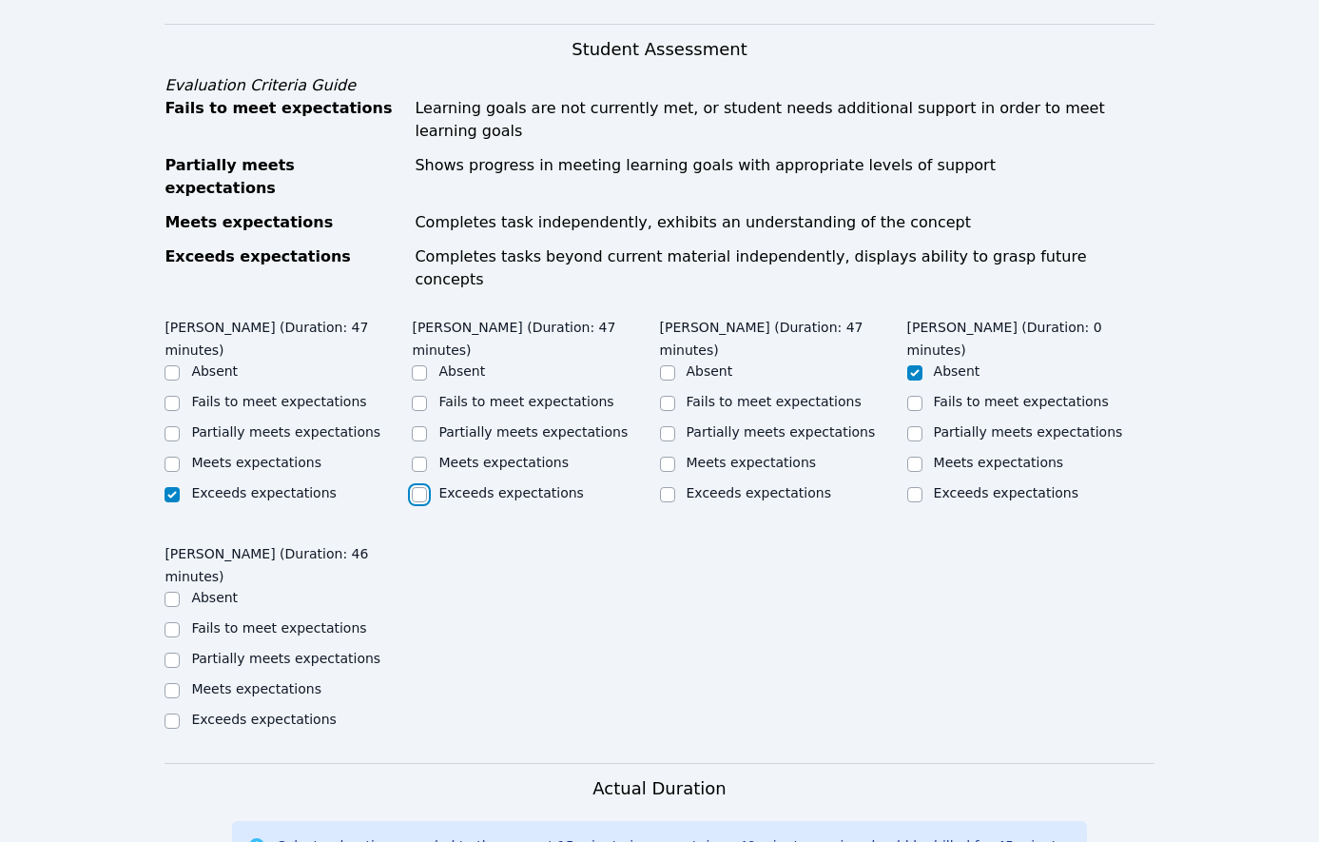
checkbox input "true"
click at [741, 455] on label "Meets expectations" at bounding box center [752, 462] width 130 height 15
click at [675, 456] on input "Meets expectations" at bounding box center [667, 463] width 15 height 15
checkbox input "true"
click at [266, 681] on label "Meets expectations" at bounding box center [256, 688] width 130 height 15
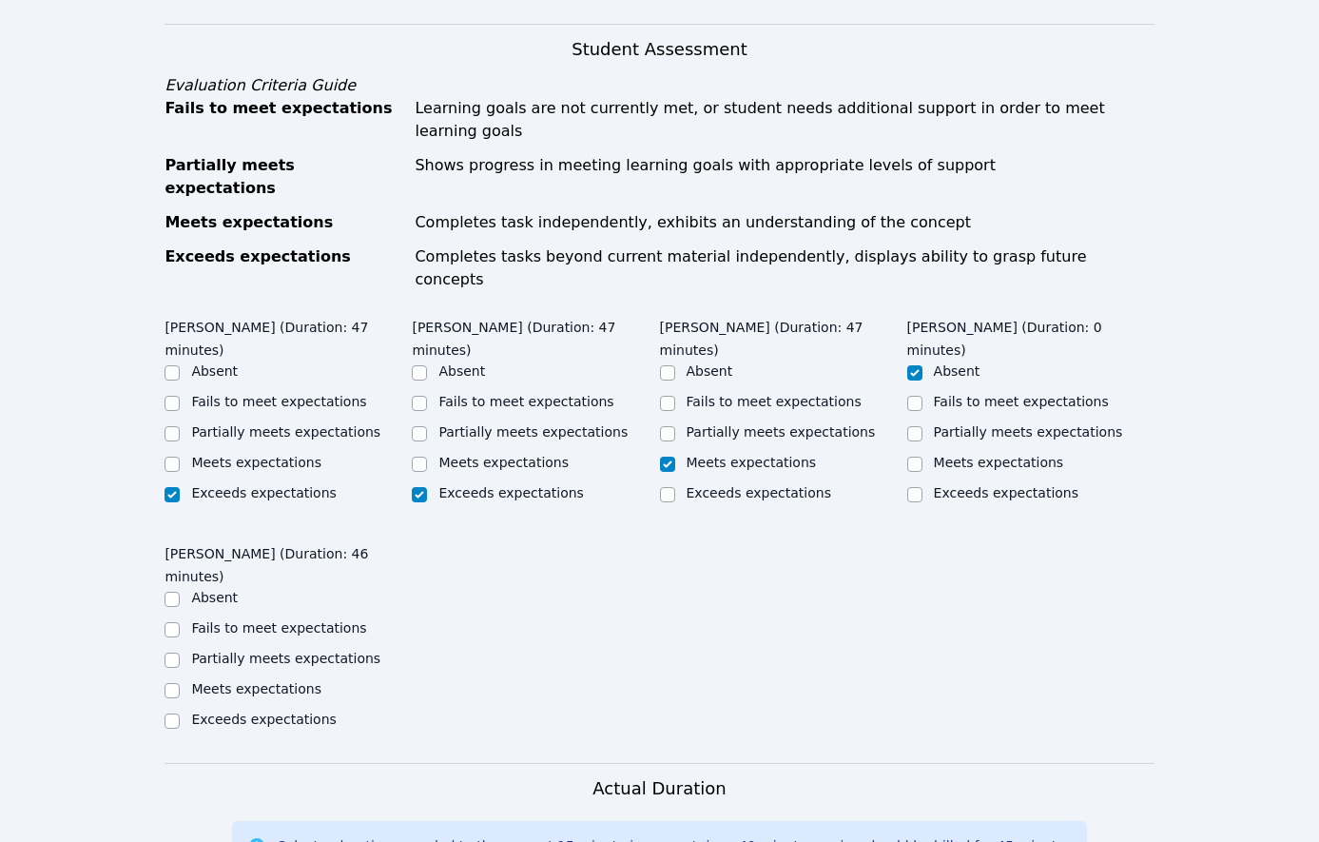
click at [180, 683] on input "Meets expectations" at bounding box center [172, 690] width 15 height 15
checkbox input "true"
